Goal: Transaction & Acquisition: Purchase product/service

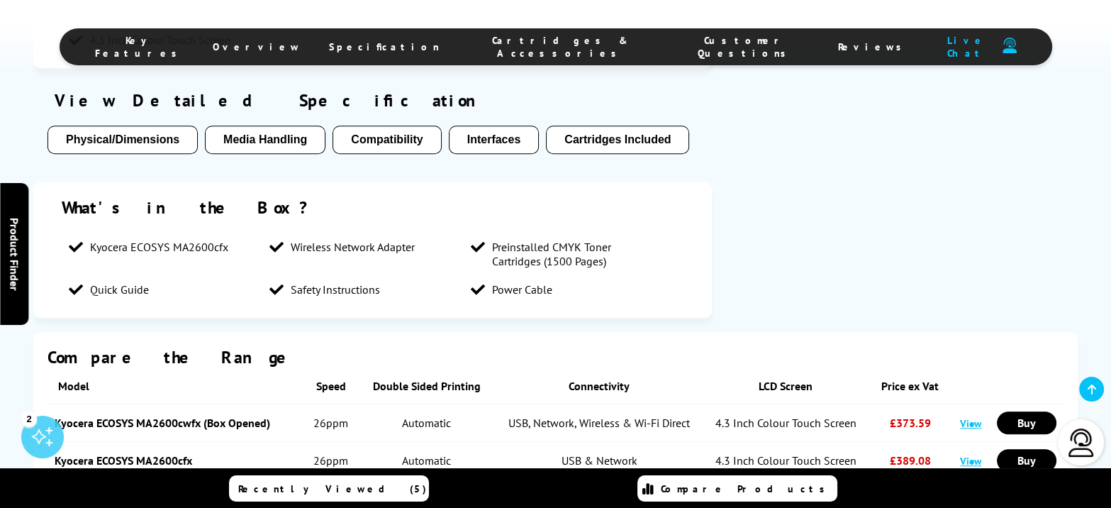
scroll to position [1329, 0]
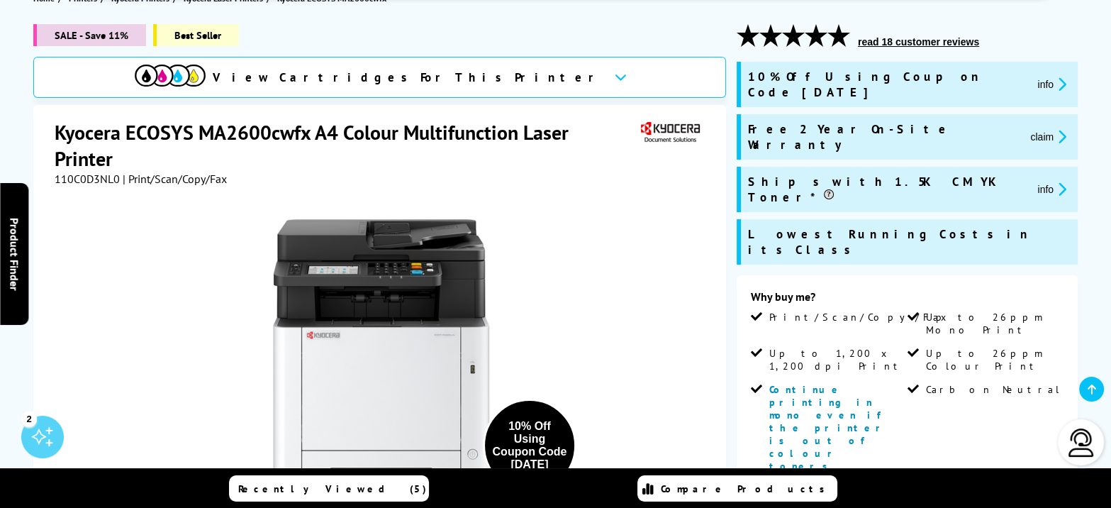
scroll to position [88, 0]
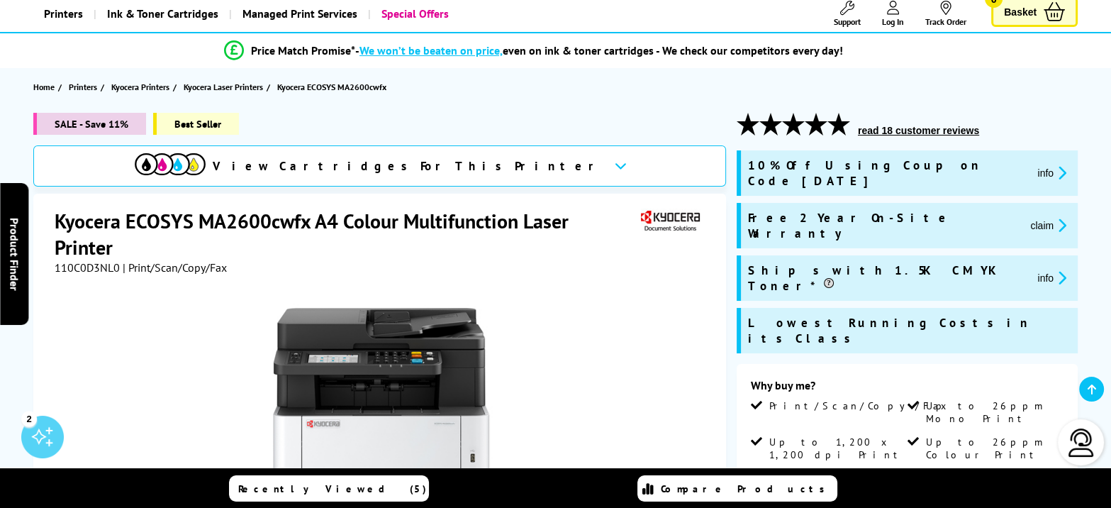
click at [903, 135] on button "read 18 customer reviews" at bounding box center [919, 130] width 130 height 13
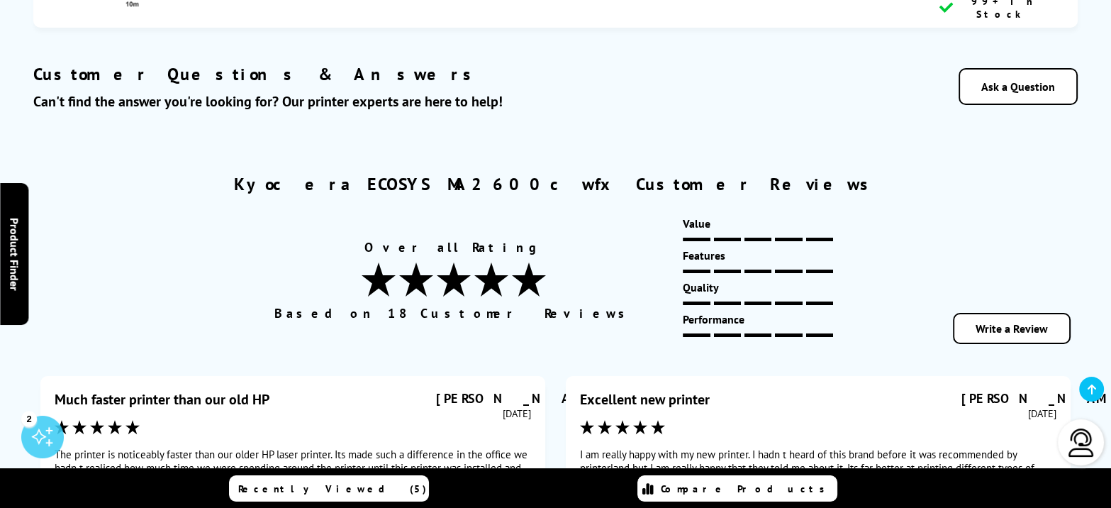
scroll to position [6460, 0]
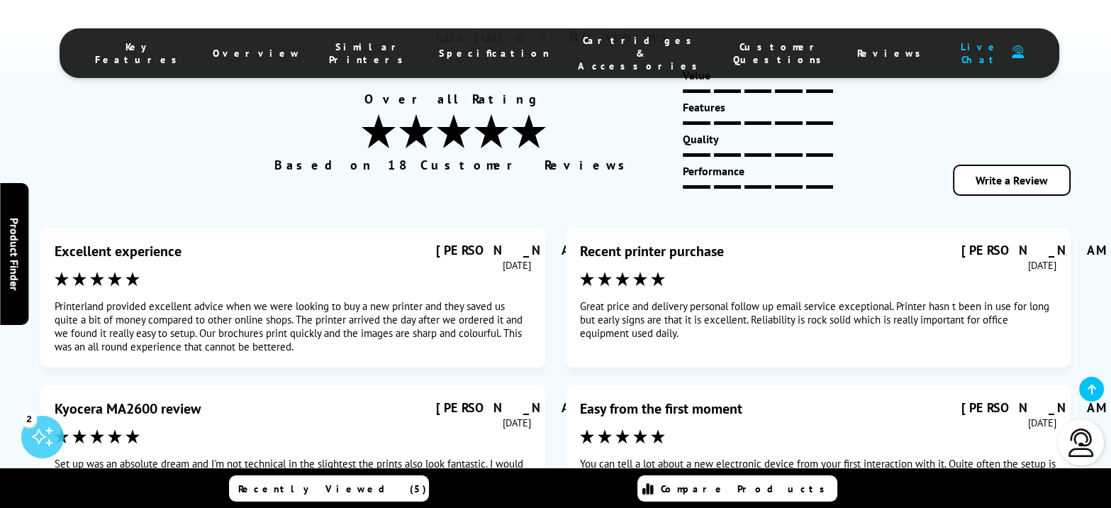
scroll to position [6624, 0]
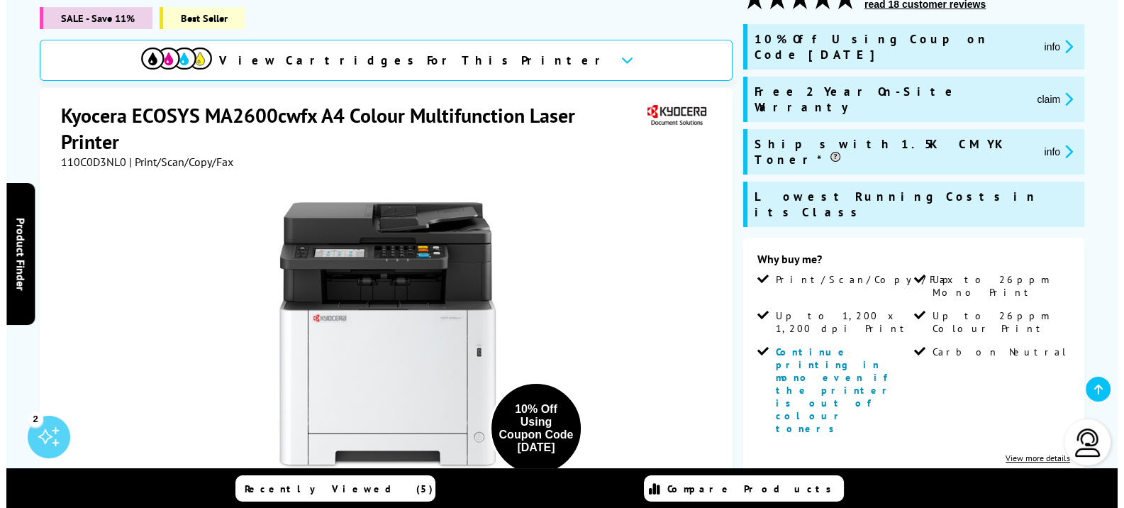
scroll to position [266, 0]
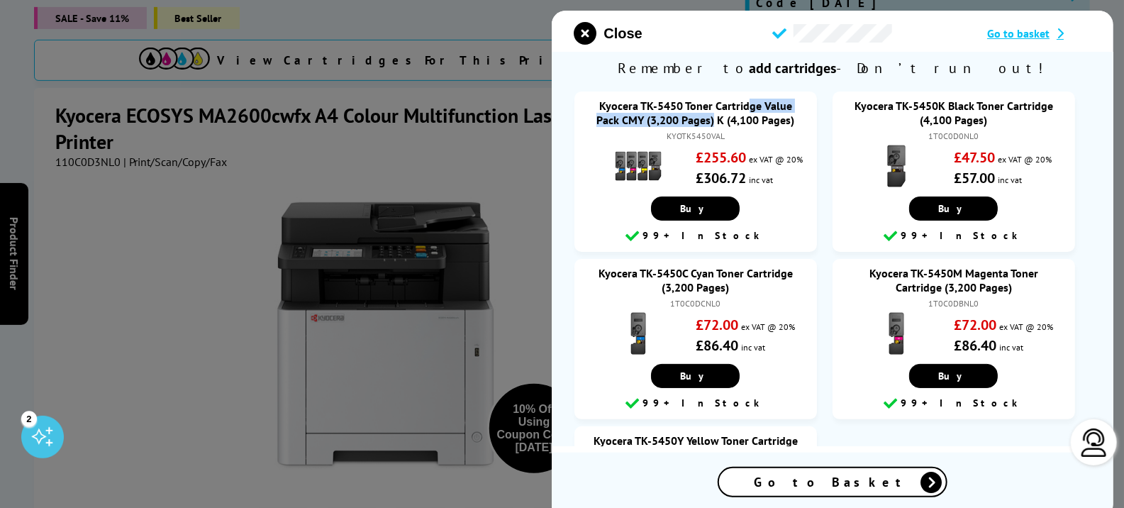
drag, startPoint x: 596, startPoint y: 107, endPoint x: 755, endPoint y: 110, distance: 159.6
click at [755, 110] on div "Kyocera TK-5450 Toner Cartridge Value Pack CMY (3,200 Pages) K (4,100 Pages)" at bounding box center [696, 113] width 214 height 28
copy link "Kyocera TK-5450 Toner Cartridge"
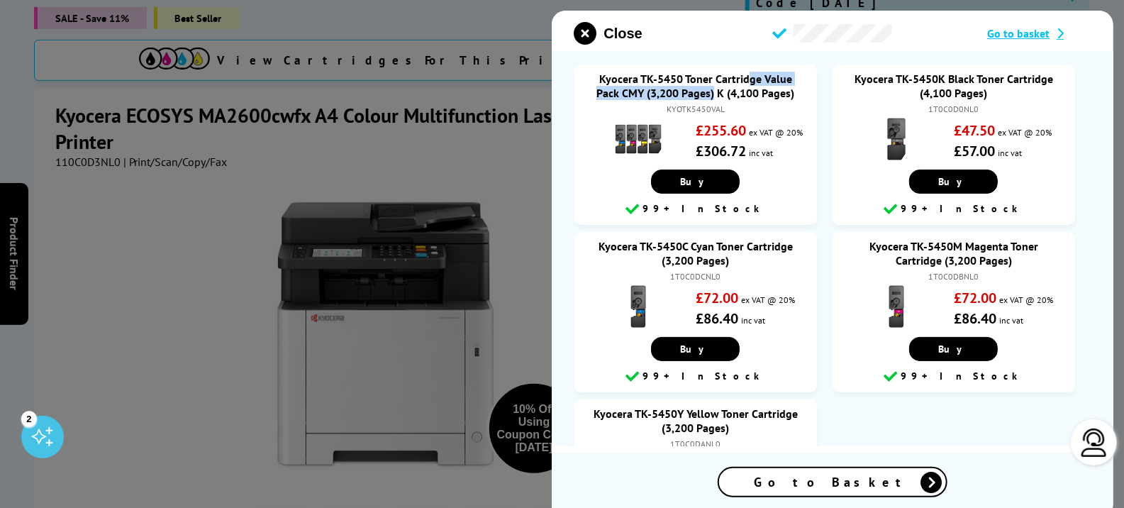
scroll to position [0, 0]
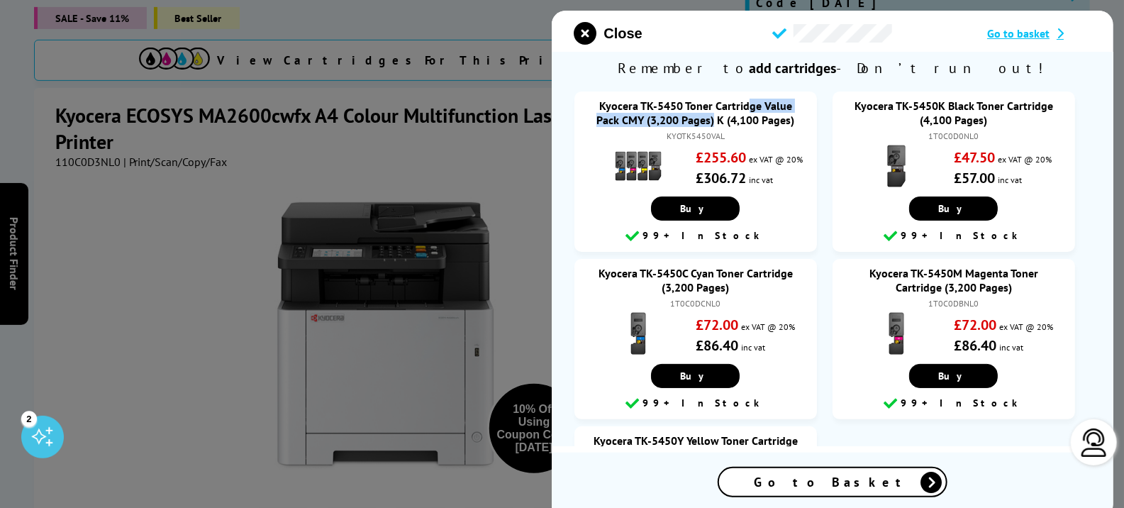
click at [889, 109] on link "Kyocera TK-5450K Black Toner Cartridge (4,100 Pages)" at bounding box center [954, 113] width 199 height 28
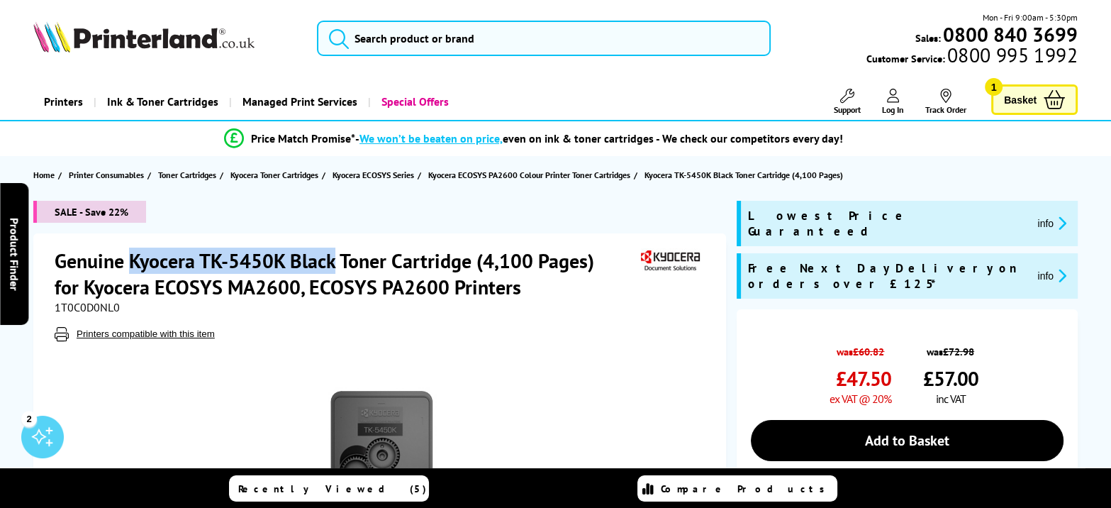
drag, startPoint x: 133, startPoint y: 257, endPoint x: 336, endPoint y: 264, distance: 203.6
click at [336, 264] on h1 "Genuine Kyocera TK-5450K Black Toner Cartridge (4,100 Pages) for Kyocera ECOSYS…" at bounding box center [346, 274] width 583 height 52
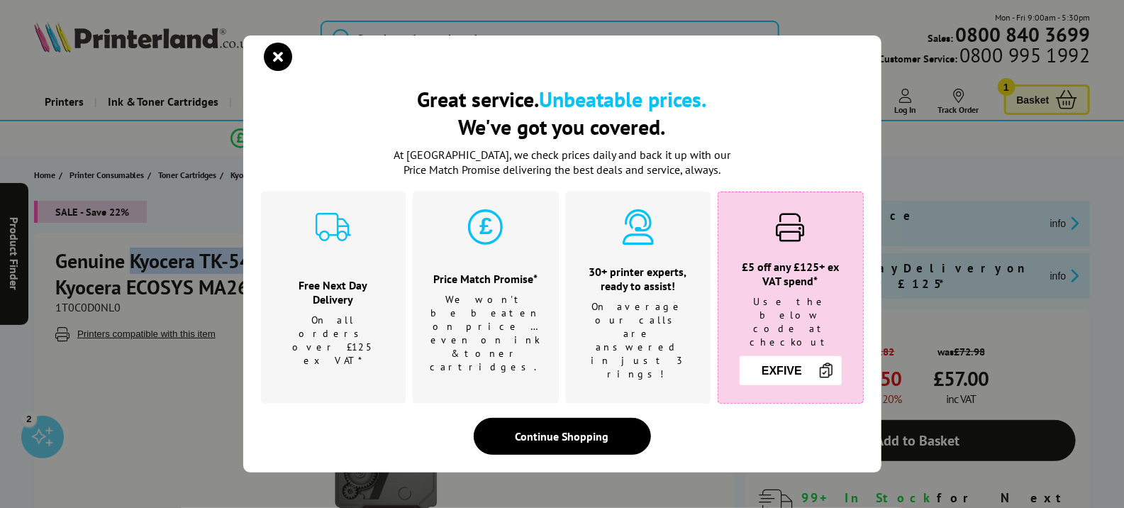
copy h1 "Kyocera TK-5450K Black"
click at [267, 71] on icon "close modal" at bounding box center [279, 57] width 28 height 28
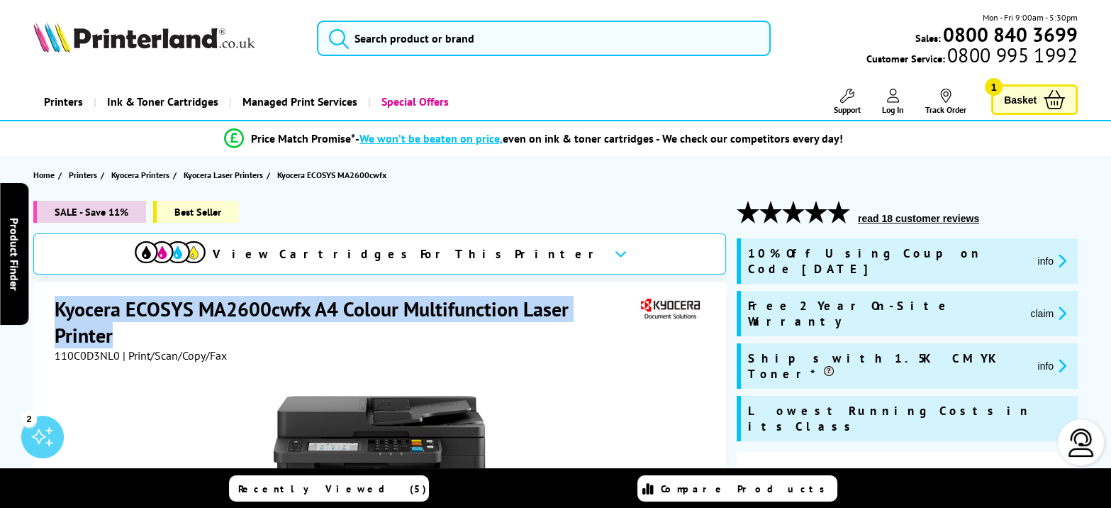
drag, startPoint x: 56, startPoint y: 306, endPoint x: 114, endPoint y: 335, distance: 65.0
click at [114, 335] on h1 "Kyocera ECOSYS MA2600cwfx A4 Colour Multifunction Laser Printer" at bounding box center [346, 322] width 583 height 52
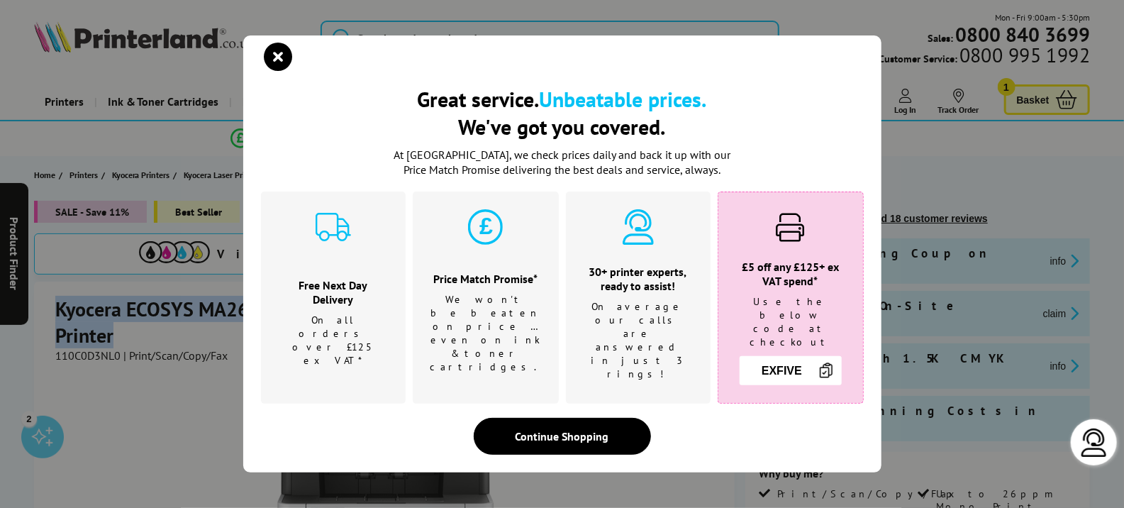
copy h1 "Kyocera ECOSYS MA2600cwfx A4 Colour Multifunction Laser Printer"
click at [771, 360] on input "EXFIVE" at bounding box center [782, 371] width 71 height 22
click at [535, 441] on div "Great service. Unbeatable prices. We've got you covered. Great service. Unbeata…" at bounding box center [562, 253] width 638 height 437
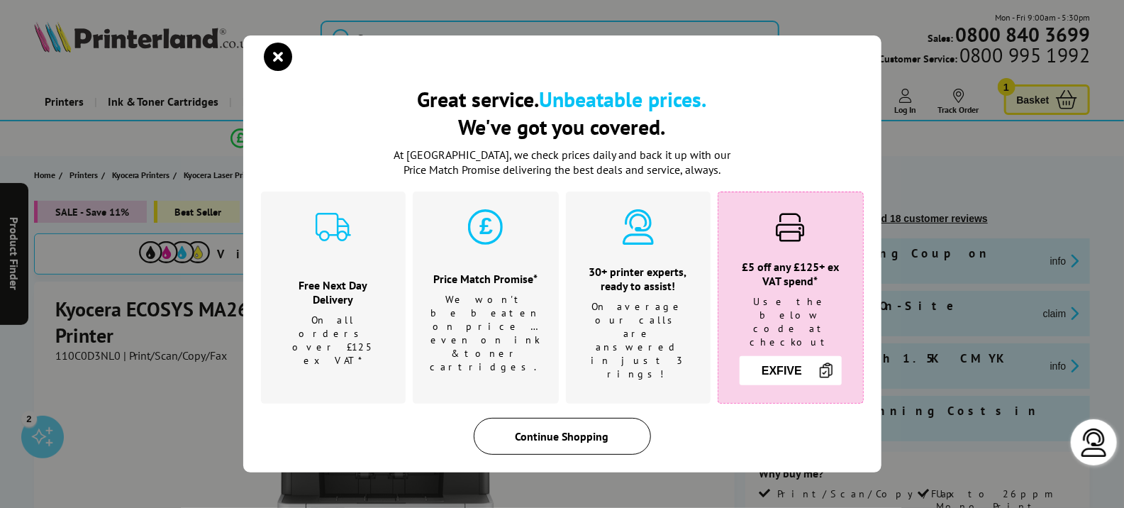
click at [535, 435] on div "Continue Shopping" at bounding box center [562, 436] width 177 height 37
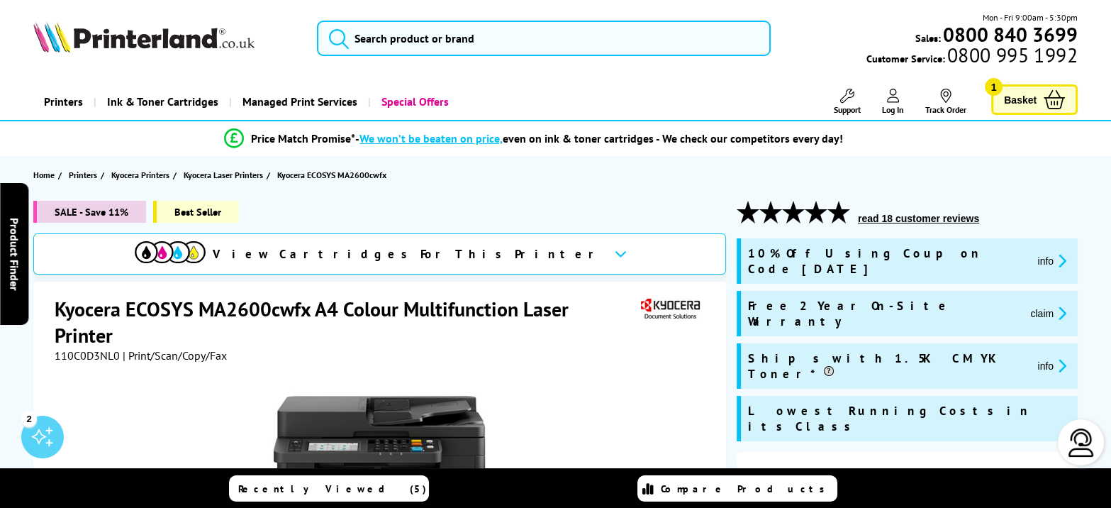
click at [1054, 253] on icon "promo-description" at bounding box center [1060, 260] width 13 height 15
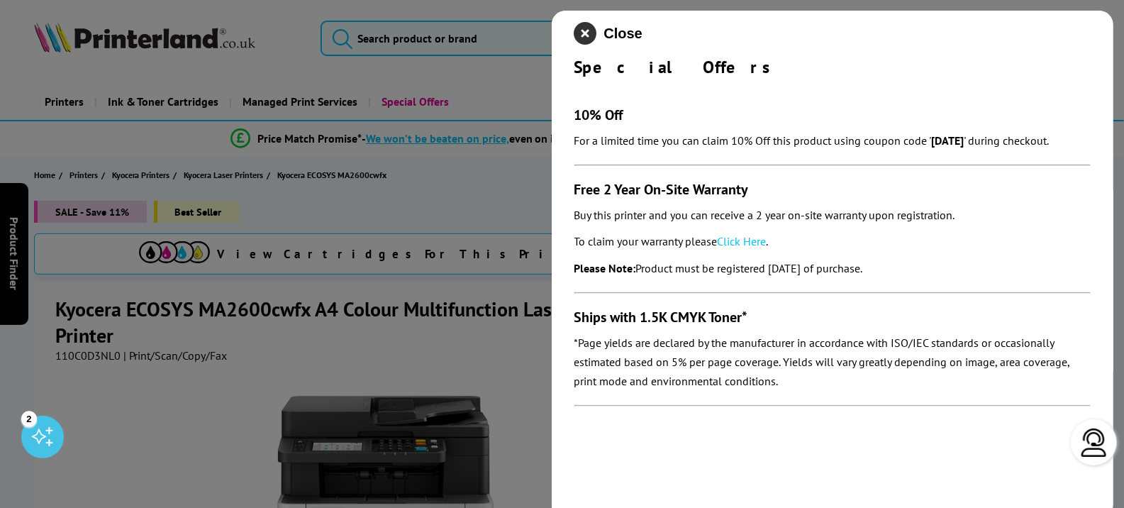
click at [590, 31] on icon "close modal" at bounding box center [585, 33] width 23 height 23
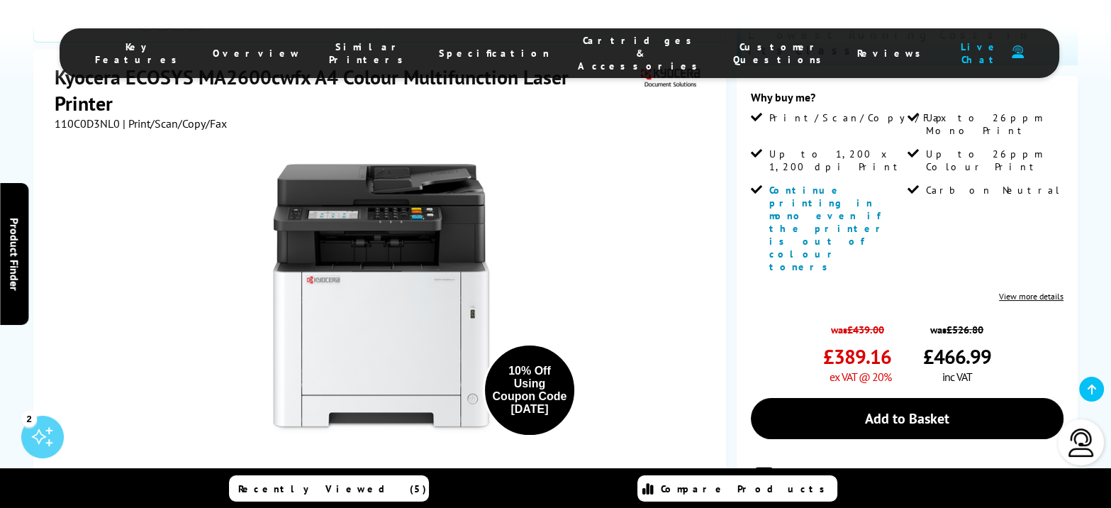
scroll to position [354, 0]
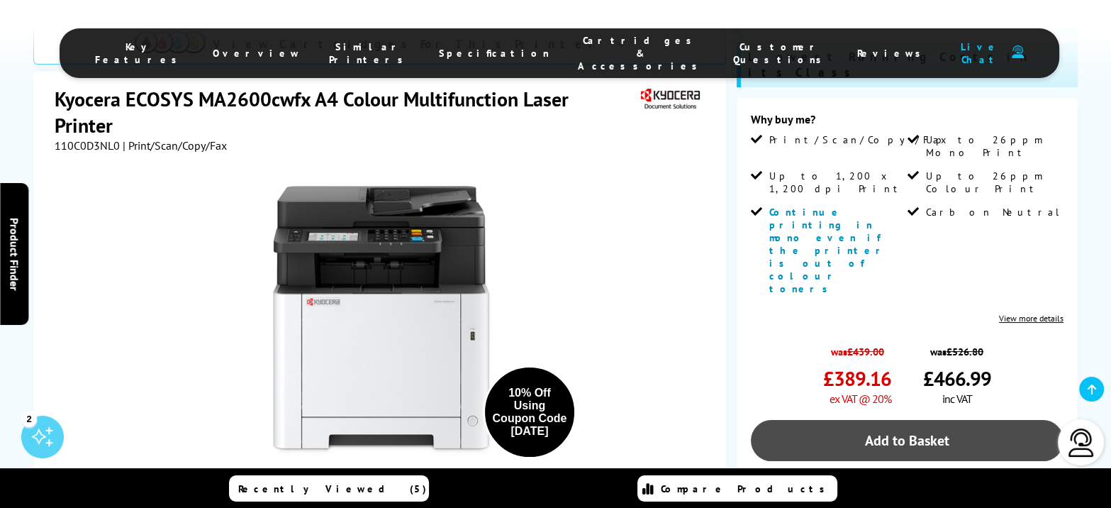
click at [882, 420] on link "Add to Basket" at bounding box center [907, 440] width 313 height 41
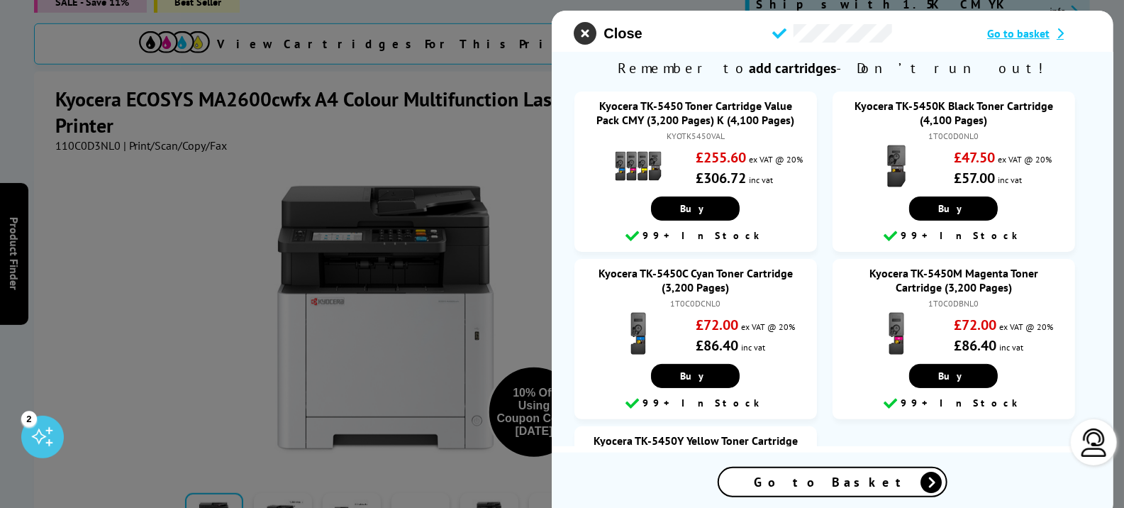
drag, startPoint x: 575, startPoint y: 25, endPoint x: 588, endPoint y: 34, distance: 15.7
click at [588, 34] on icon "close modal" at bounding box center [585, 33] width 23 height 23
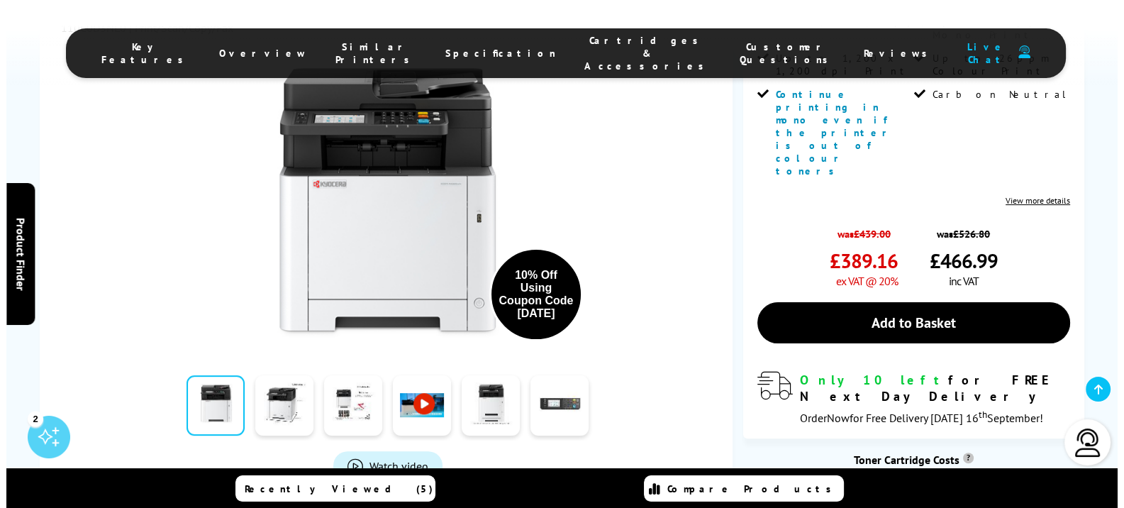
scroll to position [266, 0]
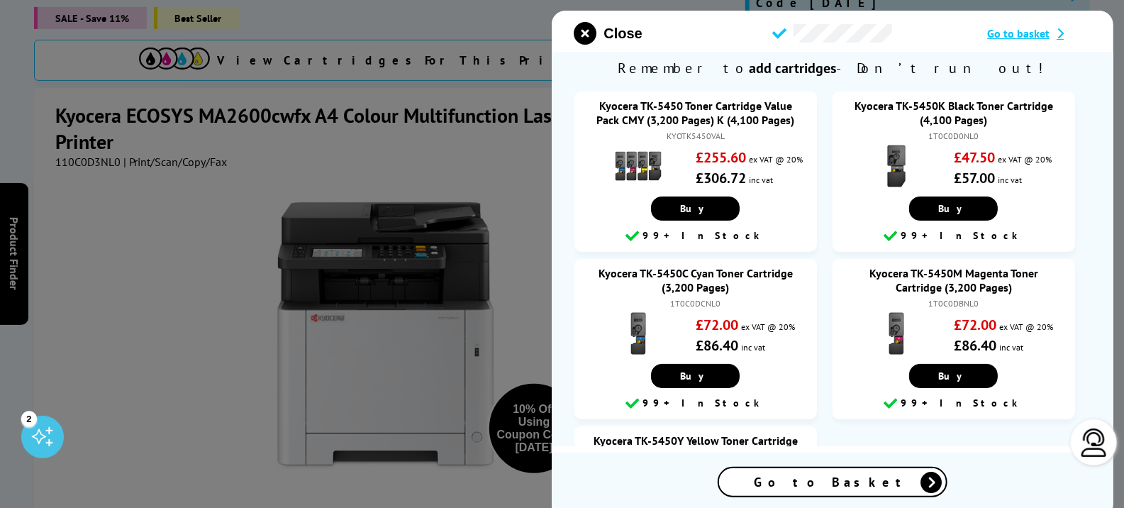
click at [1020, 25] on div "Close Go to basket" at bounding box center [833, 33] width 562 height 23
click at [1021, 34] on span "Go to basket" at bounding box center [1018, 33] width 62 height 14
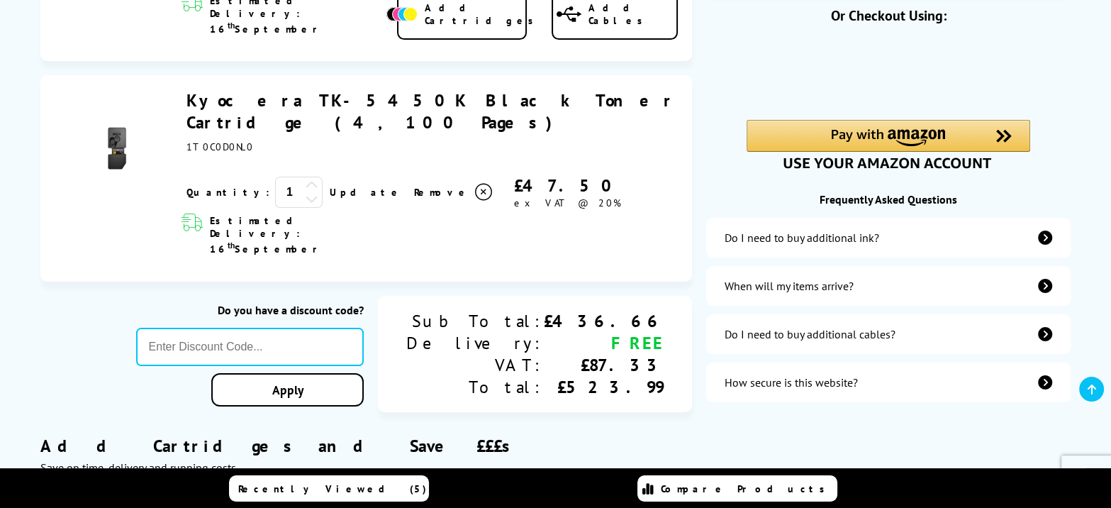
scroll to position [354, 0]
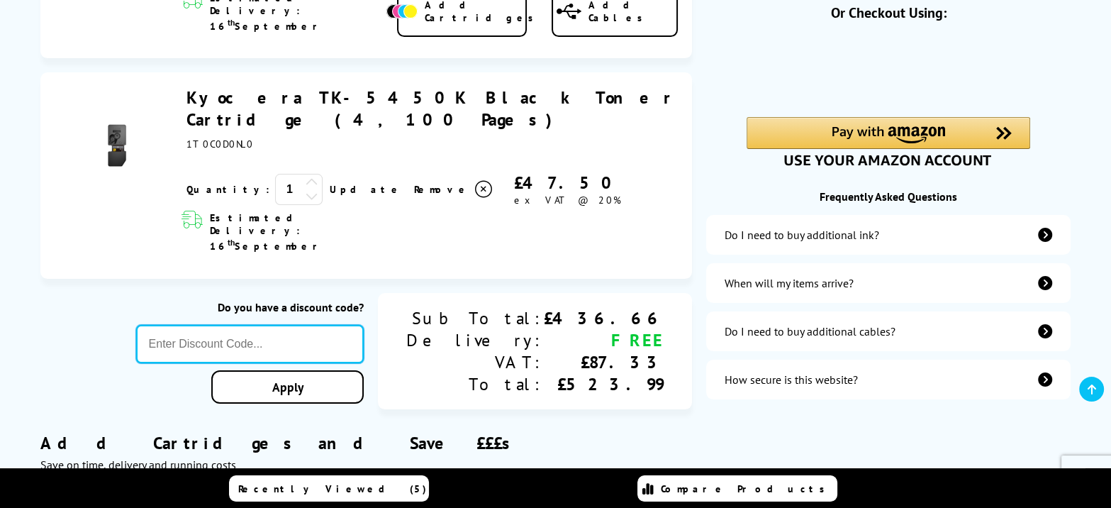
click at [270, 325] on input "text" at bounding box center [250, 344] width 228 height 38
type input "[DATE]"
click at [338, 312] on div "Proceed to Checkout Shopping Basket 1 Update 1" at bounding box center [555, 430] width 1111 height 1137
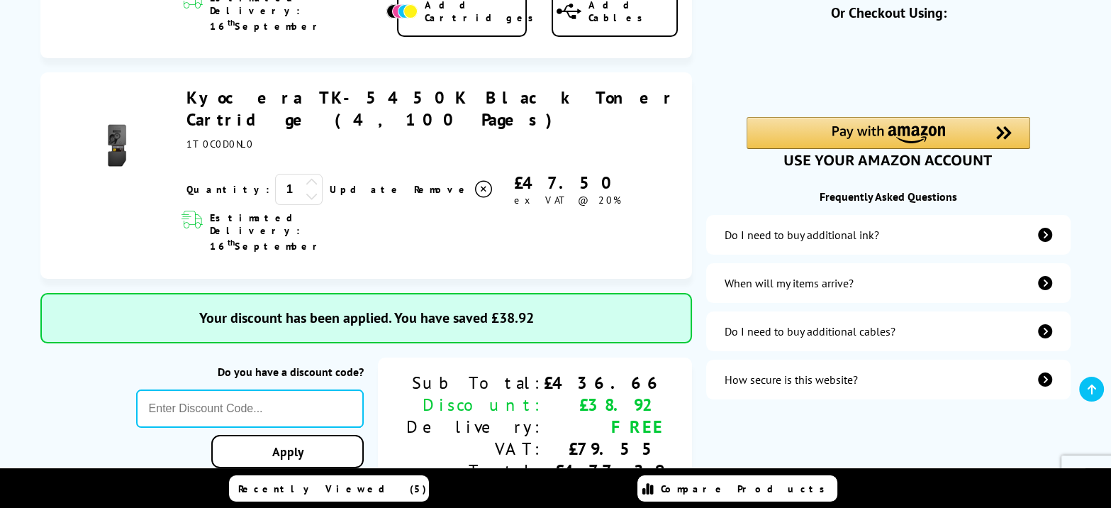
click at [920, 239] on div "Do I need to buy additional ink?" at bounding box center [888, 235] width 365 height 40
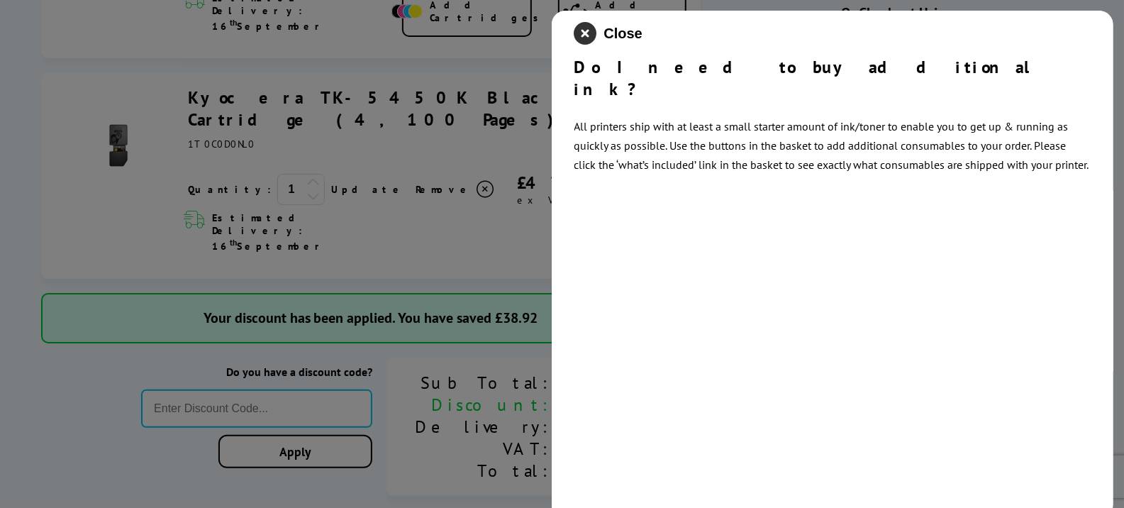
click at [590, 33] on icon "close modal" at bounding box center [585, 33] width 23 height 23
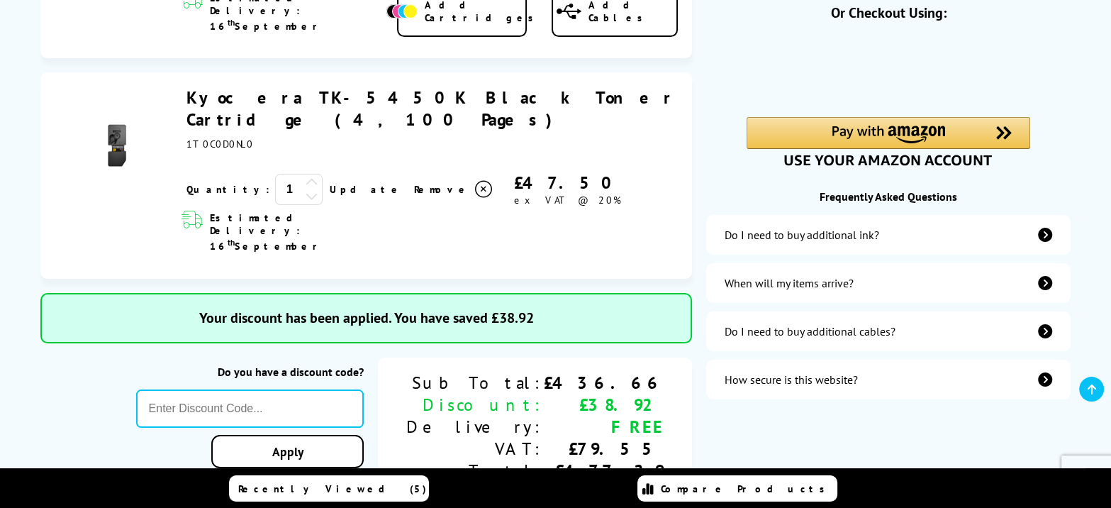
click at [845, 321] on div "Do I need to buy additional cables?" at bounding box center [888, 331] width 365 height 40
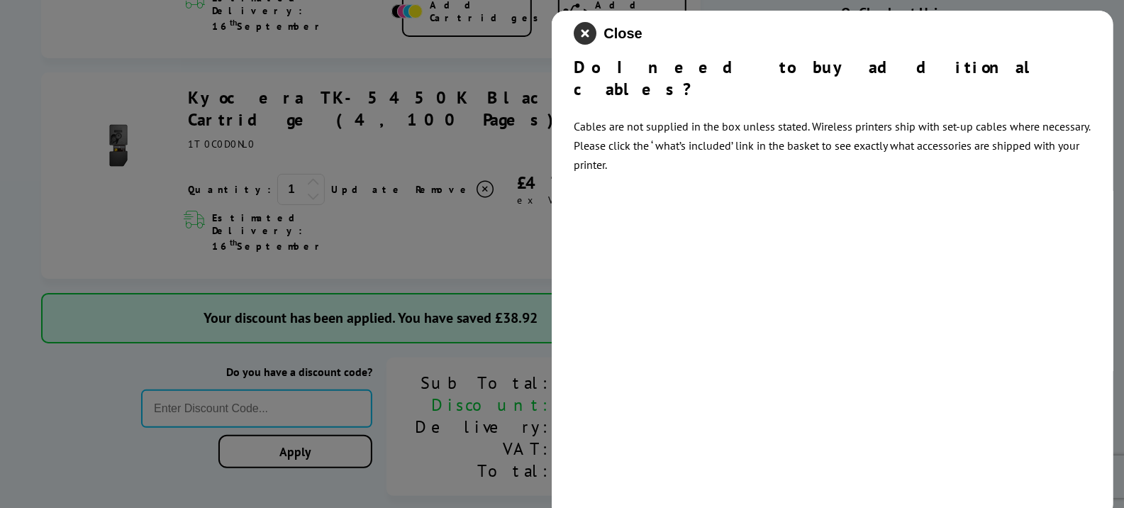
click at [587, 29] on icon "close modal" at bounding box center [585, 33] width 23 height 23
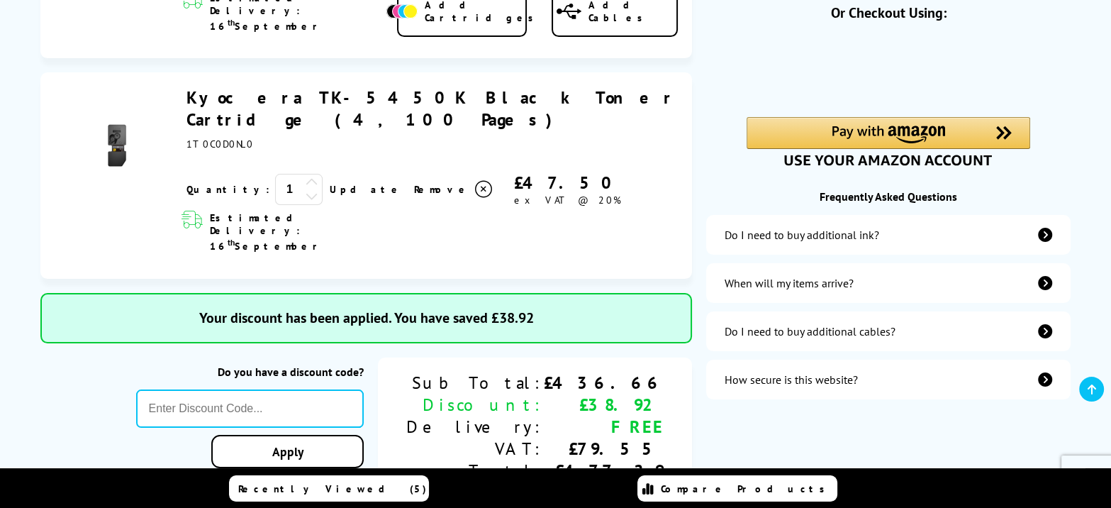
click at [806, 283] on div "When will my items arrive?" at bounding box center [789, 283] width 129 height 14
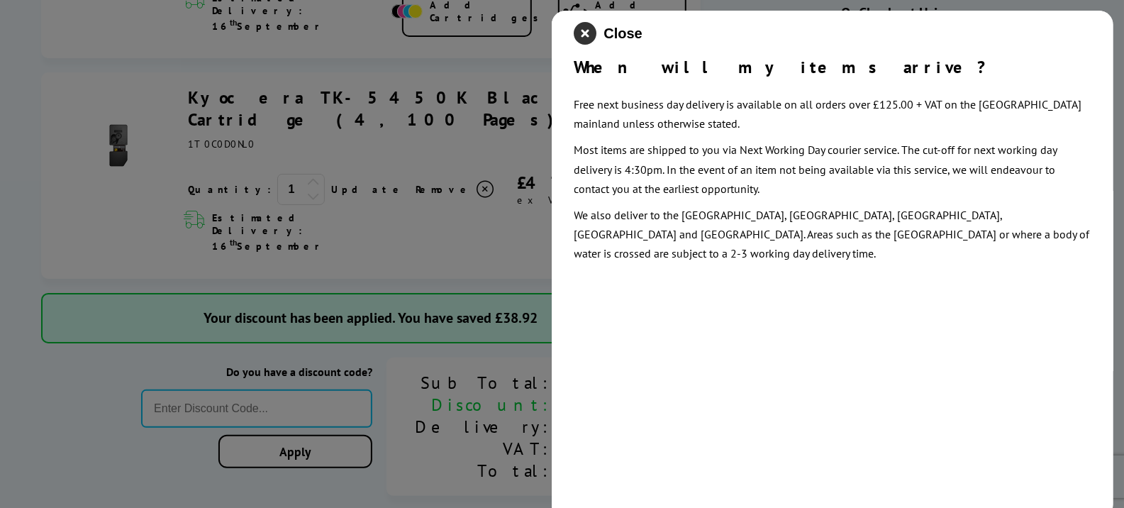
click at [585, 35] on icon "close modal" at bounding box center [585, 33] width 23 height 23
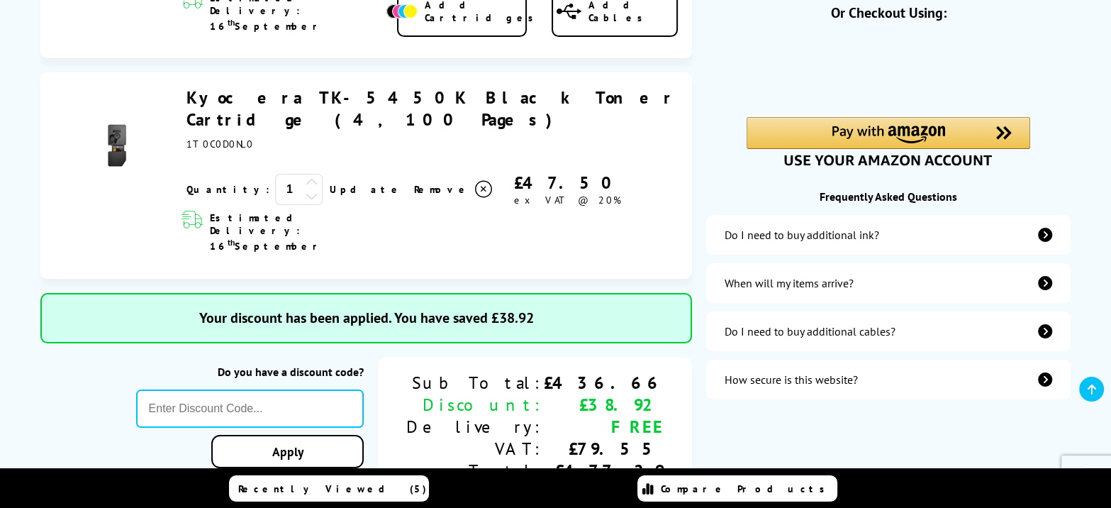
click at [839, 374] on div "How secure is this website?" at bounding box center [791, 379] width 133 height 14
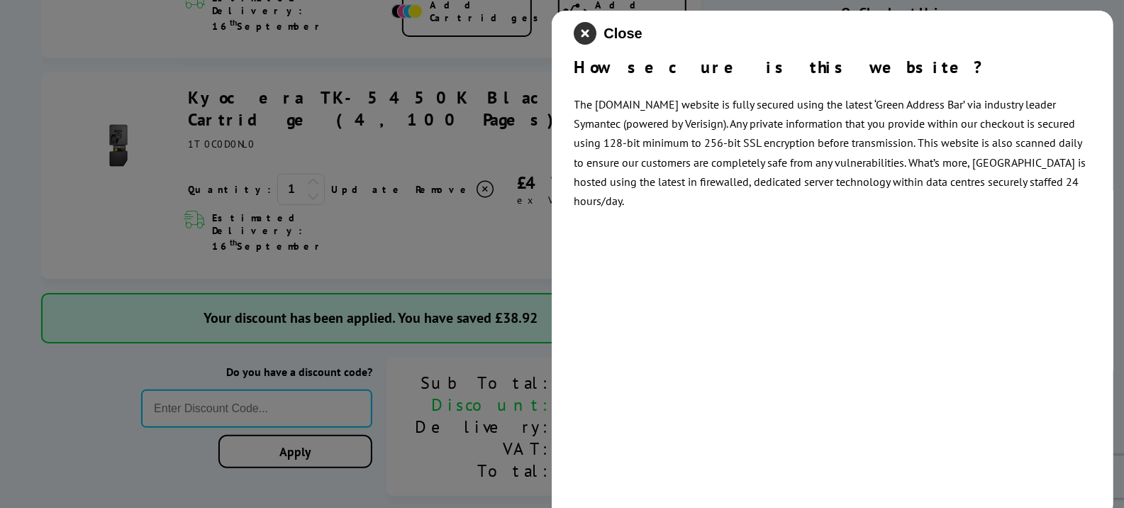
click at [591, 30] on icon "close modal" at bounding box center [585, 33] width 23 height 23
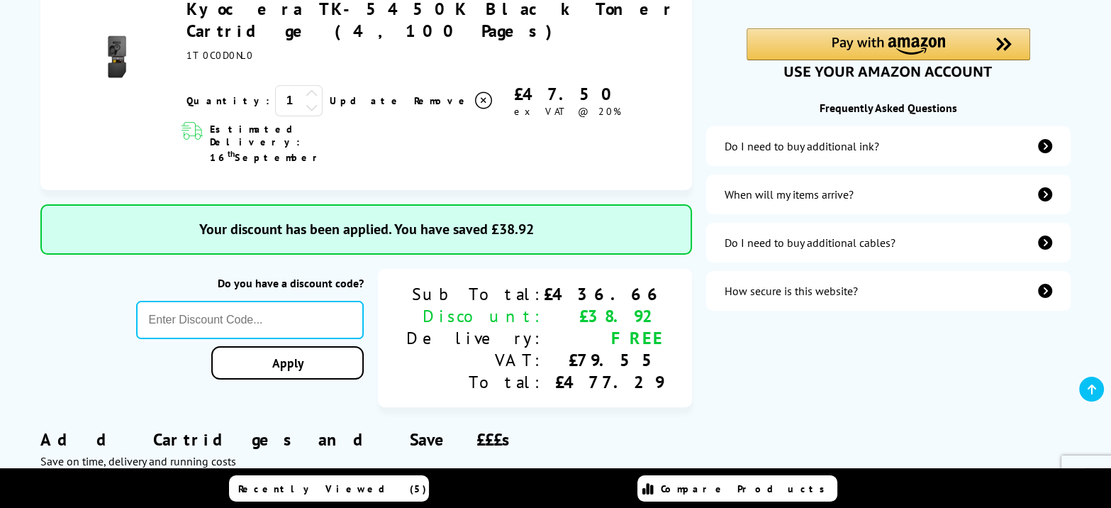
scroll to position [443, 0]
click at [771, 238] on div "Do I need to buy additional cables?" at bounding box center [810, 242] width 171 height 14
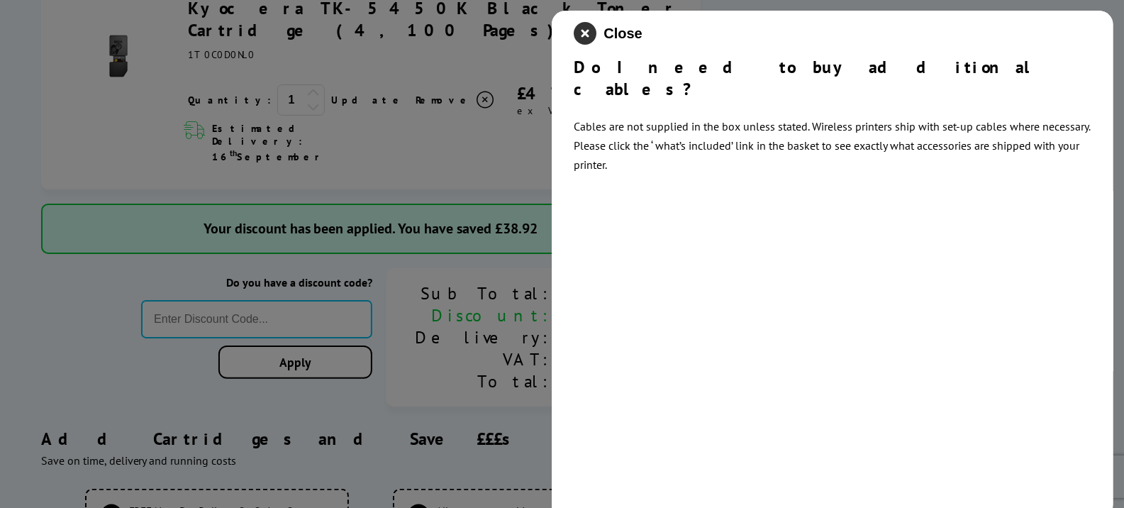
click at [589, 40] on icon "close modal" at bounding box center [585, 33] width 23 height 23
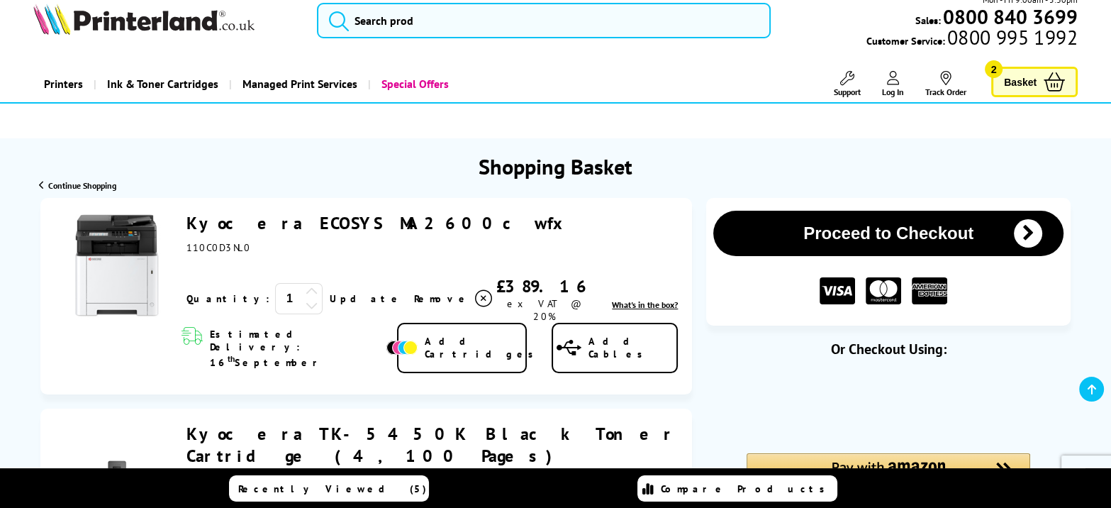
scroll to position [0, 0]
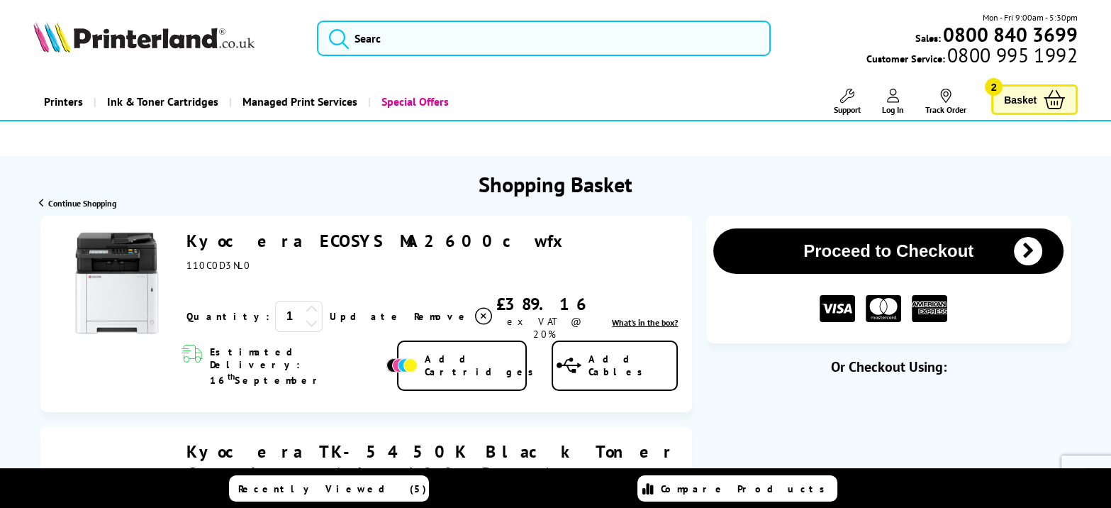
drag, startPoint x: 413, startPoint y: 245, endPoint x: 187, endPoint y: 250, distance: 225.6
click at [187, 250] on div "Kyocera ECOSYS MA2600cwfx ex VAT @ 20%" at bounding box center [432, 251] width 491 height 42
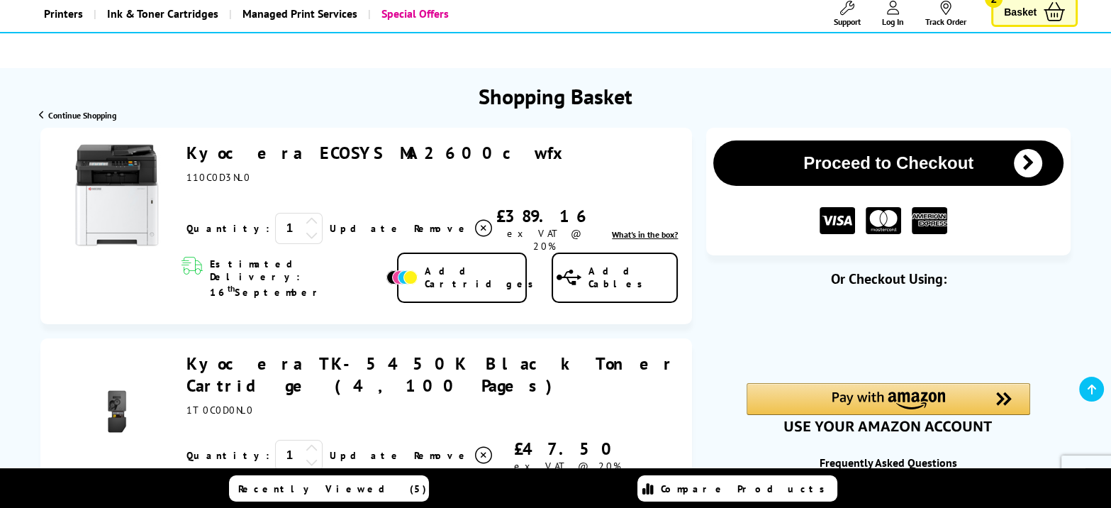
scroll to position [177, 0]
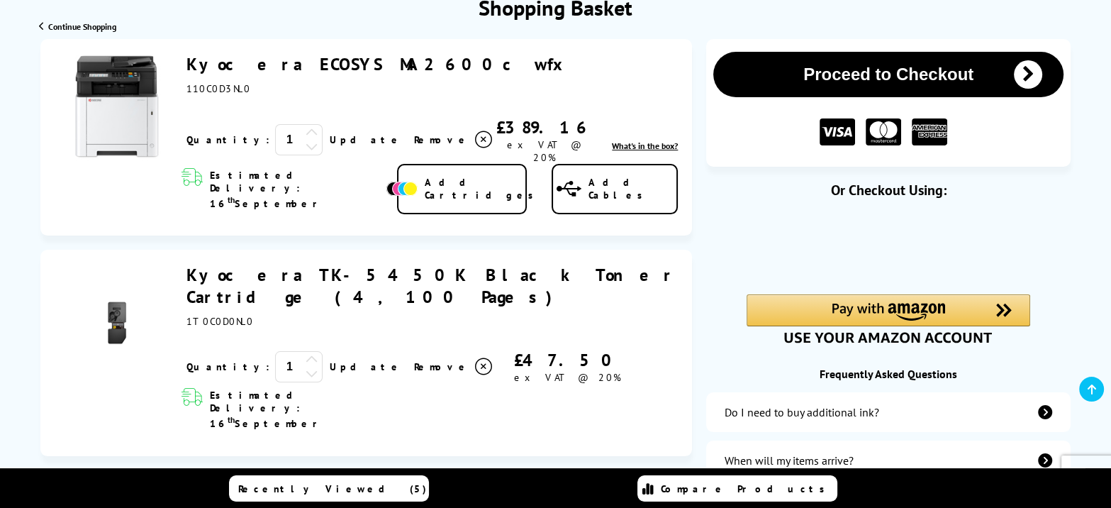
copy link "Kyocera ECOSYS MA2600cwfx"
